Goal: Information Seeking & Learning: Understand process/instructions

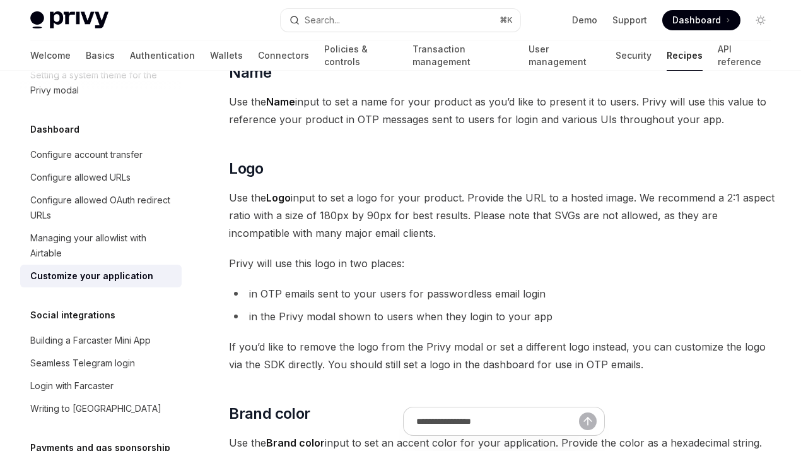
scroll to position [182, 0]
